Goal: Check status: Check status

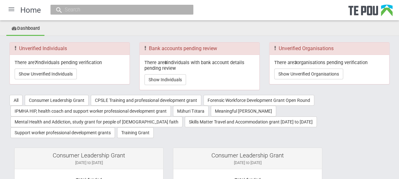
click at [14, 8] on div at bounding box center [11, 9] width 15 height 15
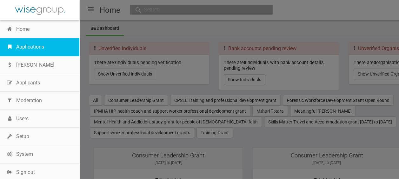
click at [38, 44] on link "Applications" at bounding box center [39, 47] width 79 height 18
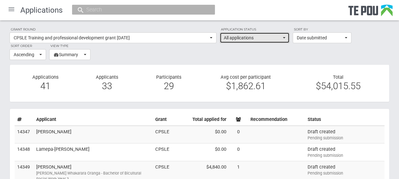
click at [287, 37] on button "All applications" at bounding box center [254, 37] width 70 height 11
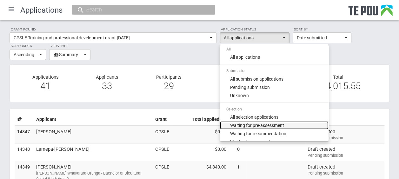
click at [264, 124] on span "Waiting for pre-assessment" at bounding box center [257, 125] width 54 height 6
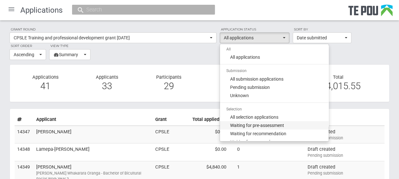
select select "100"
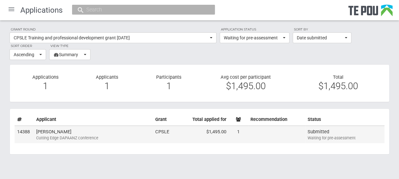
click at [103, 131] on td "Shane Price Cutting Edge DAPAANZ conference" at bounding box center [93, 135] width 119 height 18
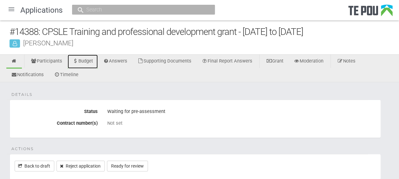
click at [87, 62] on link "Budget" at bounding box center [83, 62] width 30 height 14
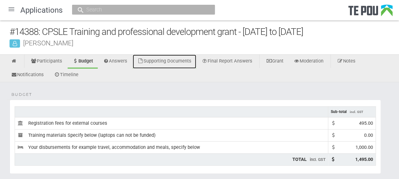
click at [192, 64] on link "Supporting Documents" at bounding box center [164, 62] width 63 height 14
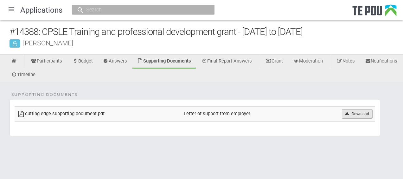
click at [348, 114] on icon at bounding box center [347, 114] width 5 height 4
click at [118, 63] on link "Answers" at bounding box center [115, 62] width 34 height 14
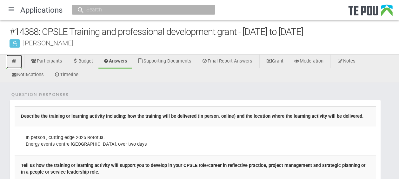
click at [18, 58] on link at bounding box center [14, 62] width 16 height 14
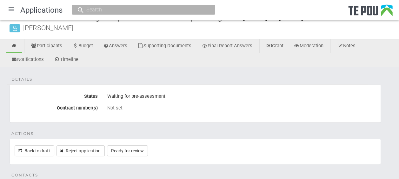
scroll to position [16, 0]
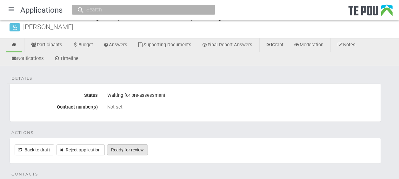
click at [140, 147] on link "Ready for review" at bounding box center [127, 149] width 41 height 11
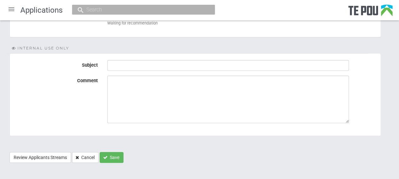
scroll to position [116, 0]
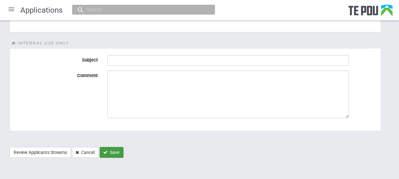
click at [114, 150] on button "Save" at bounding box center [112, 152] width 24 height 11
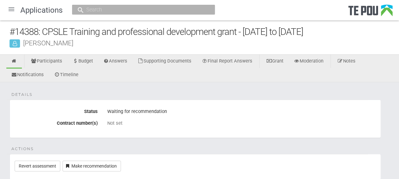
click at [14, 8] on div at bounding box center [11, 9] width 15 height 15
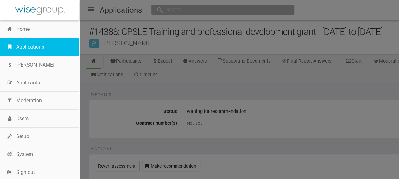
click at [29, 42] on link "Applications" at bounding box center [39, 47] width 79 height 18
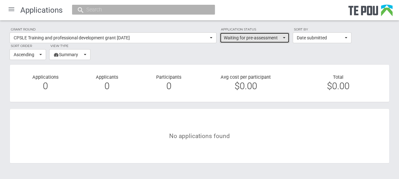
click at [282, 38] on button "Waiting for pre-assessment" at bounding box center [254, 37] width 70 height 11
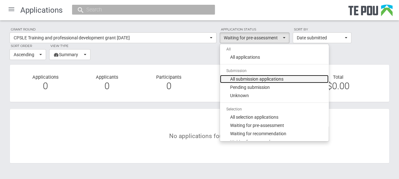
click at [272, 76] on span "All submission applications" at bounding box center [256, 79] width 53 height 6
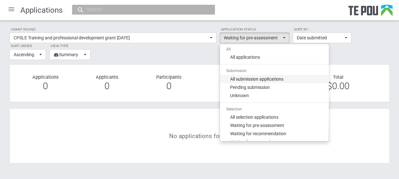
select select "phase_0"
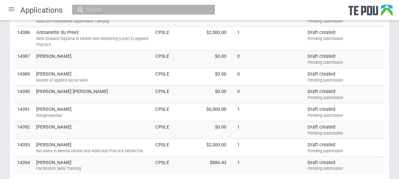
scroll to position [557, 0]
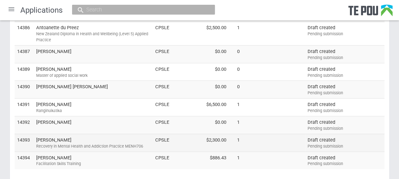
click at [107, 143] on div "Recovery in Mental Health and Addiction Practice MENH706" at bounding box center [93, 146] width 114 height 6
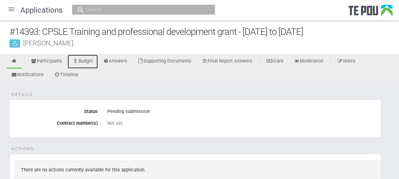
click at [93, 60] on link "Budget" at bounding box center [83, 62] width 30 height 14
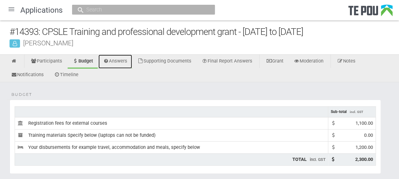
click at [117, 60] on link "Answers" at bounding box center [115, 62] width 34 height 14
